Goal: Transaction & Acquisition: Book appointment/travel/reservation

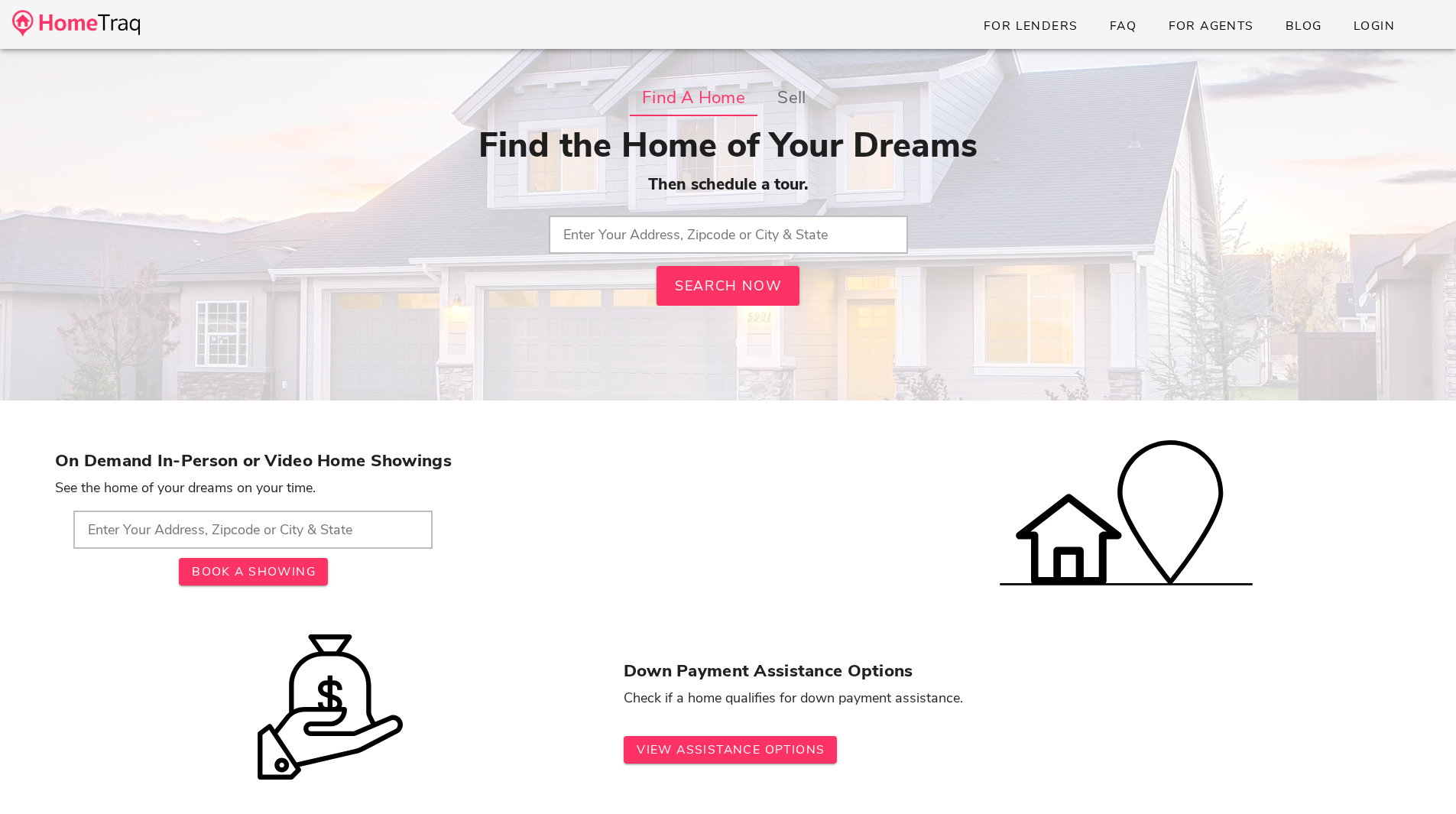
click at [661, 228] on input "text" at bounding box center [729, 235] width 360 height 39
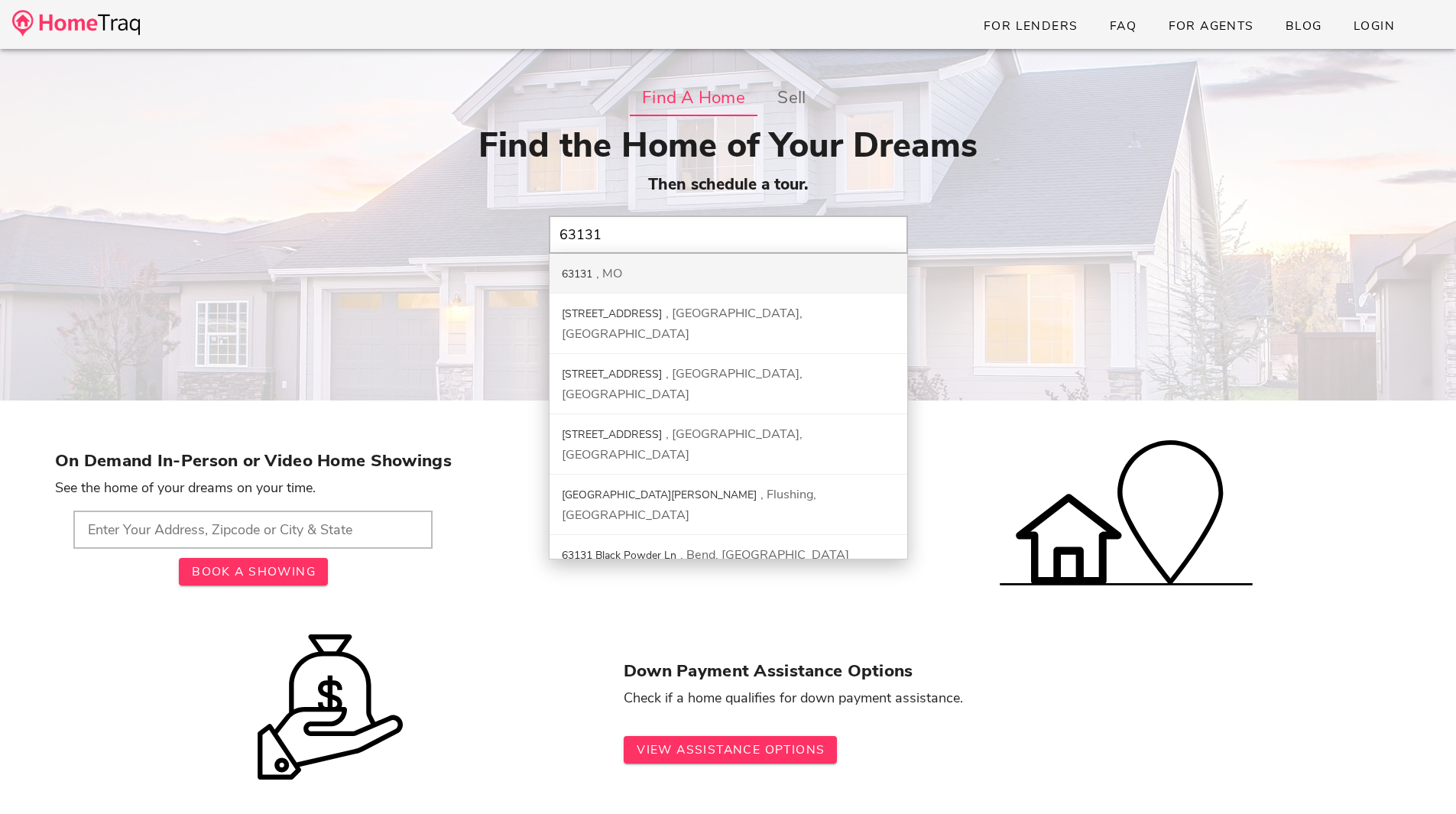
click at [599, 278] on div "MO" at bounding box center [609, 274] width 26 height 17
type input "63131, [GEOGRAPHIC_DATA]"
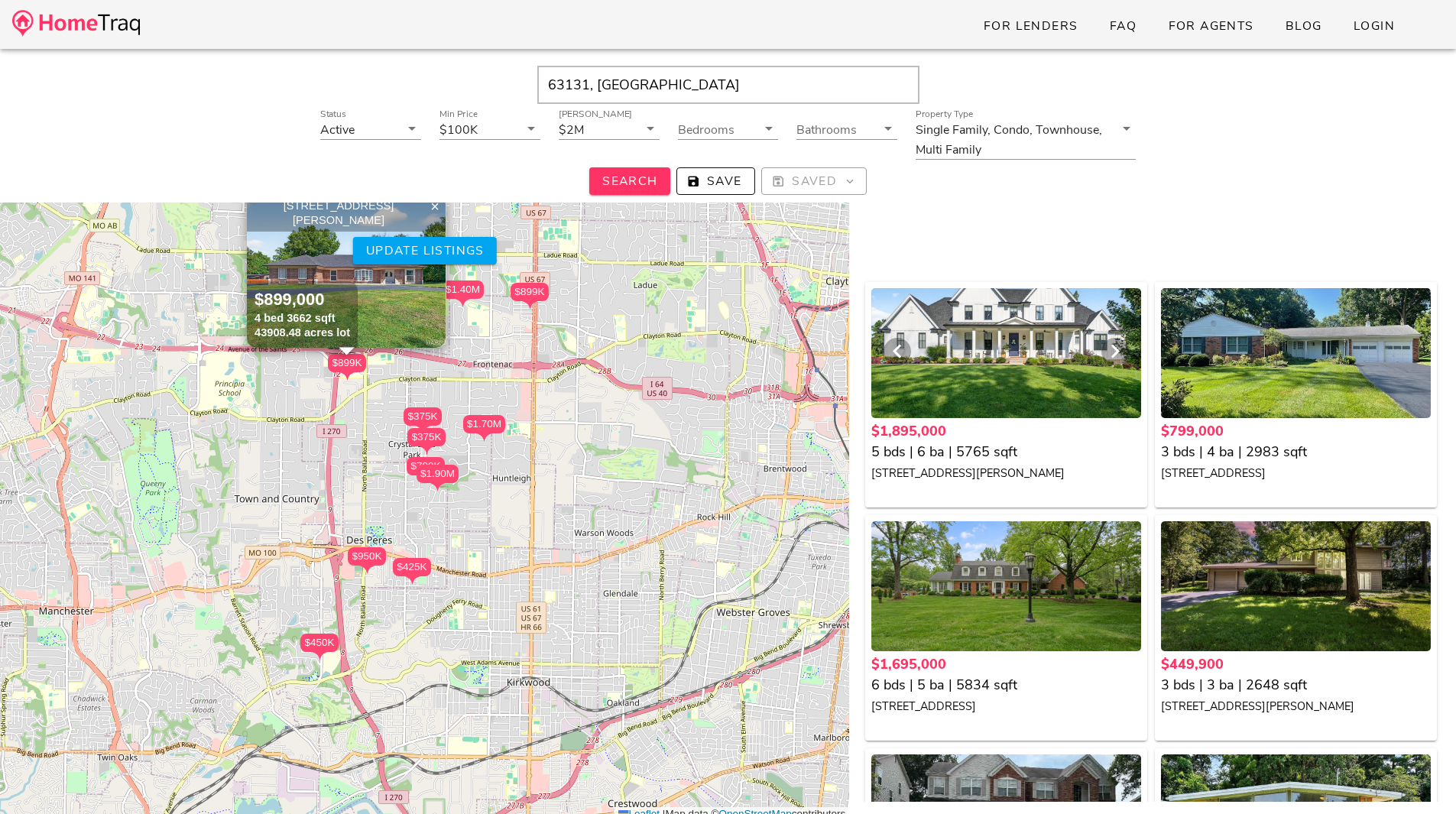
click at [993, 380] on div at bounding box center [1006, 353] width 270 height 130
click at [160, 131] on div "Status Active Min Price $100K Max Price $2M Bedrooms Bathrooms Property Type Si…" at bounding box center [728, 153] width 1429 height 85
click at [1001, 390] on div at bounding box center [1006, 353] width 270 height 130
